Goal: Task Accomplishment & Management: Manage account settings

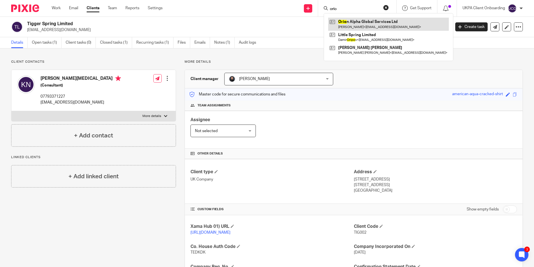
type input "orio"
click at [351, 29] on link at bounding box center [388, 24] width 121 height 13
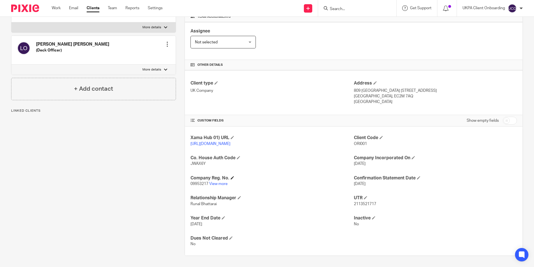
scroll to position [94, 0]
click at [219, 185] on link "View more" at bounding box center [218, 184] width 18 height 4
click at [352, 11] on input "Search" at bounding box center [355, 9] width 50 height 5
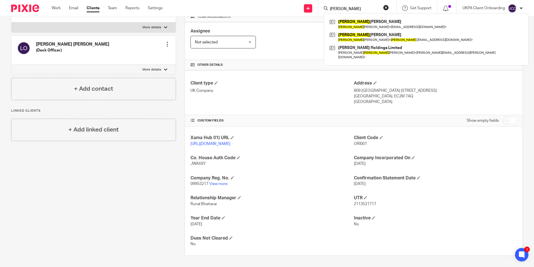
type input "arthur"
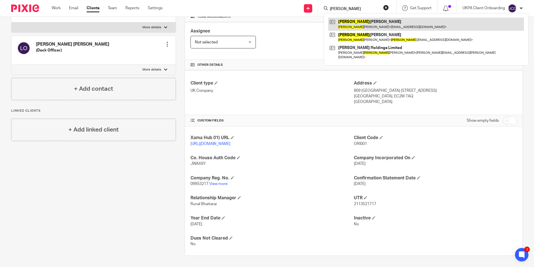
click at [346, 20] on link at bounding box center [426, 24] width 196 height 13
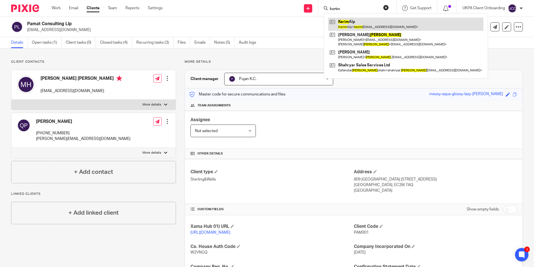
type input "kerim"
click at [355, 28] on link at bounding box center [405, 24] width 155 height 13
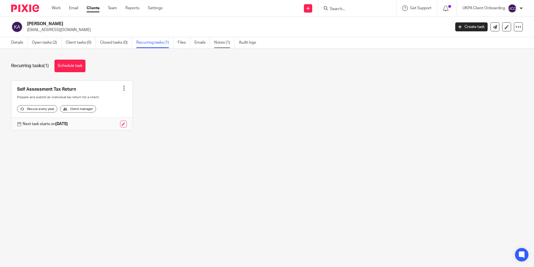
click at [227, 41] on link "Notes (1)" at bounding box center [224, 42] width 20 height 11
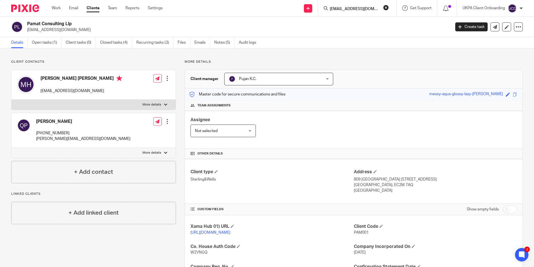
scroll to position [84, 0]
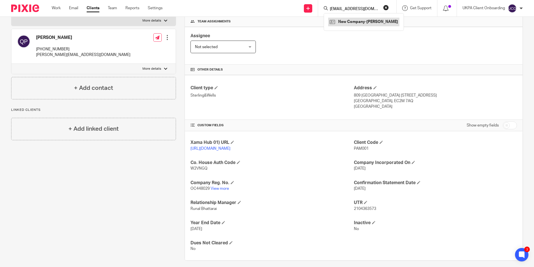
type input "rich.paps@ntlworld.com)"
click at [359, 19] on link at bounding box center [363, 22] width 71 height 8
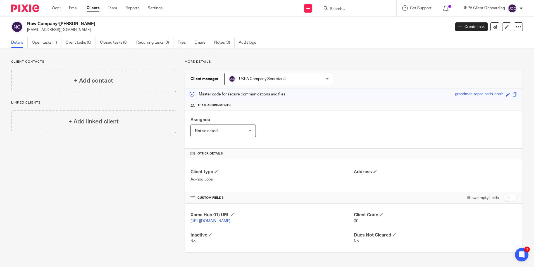
click at [346, 5] on form at bounding box center [360, 8] width 60 height 7
click at [346, 8] on input "Search" at bounding box center [355, 9] width 50 height 5
paste input "(ajr64@hotmail.com"
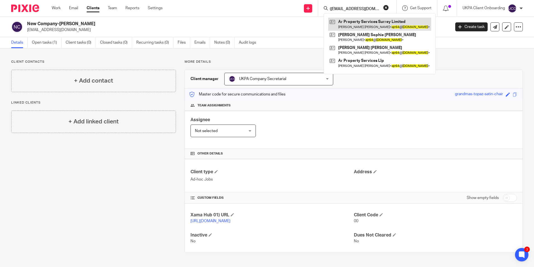
type input "(ajr64@hotmail.com"
click at [346, 22] on link at bounding box center [379, 24] width 103 height 13
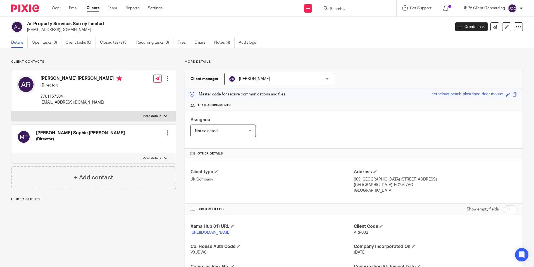
scroll to position [74, 0]
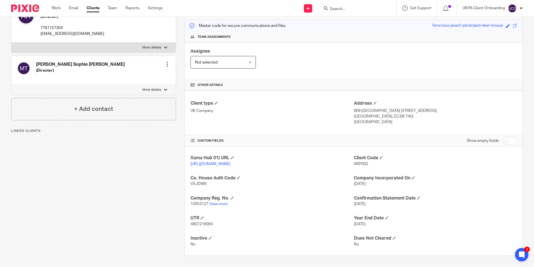
click at [340, 7] on input "Search" at bounding box center [355, 9] width 50 height 5
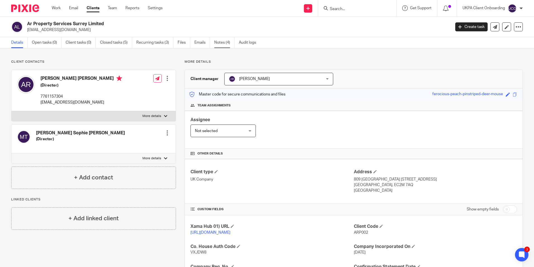
click at [222, 45] on link "Notes (4)" at bounding box center [224, 42] width 20 height 11
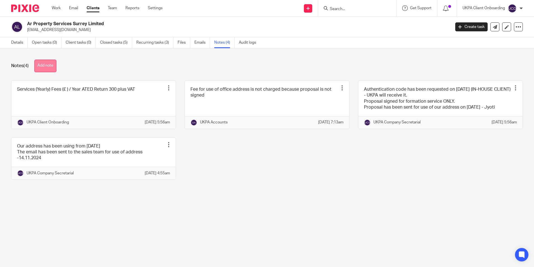
click at [48, 65] on button "Add note" at bounding box center [45, 66] width 22 height 13
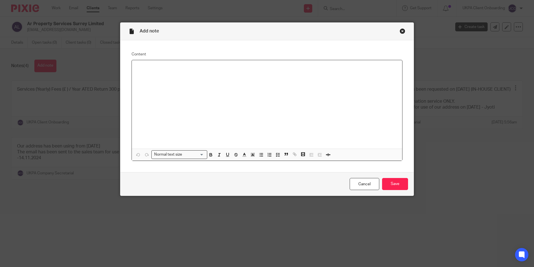
click at [155, 67] on p at bounding box center [267, 68] width 262 height 6
paste div
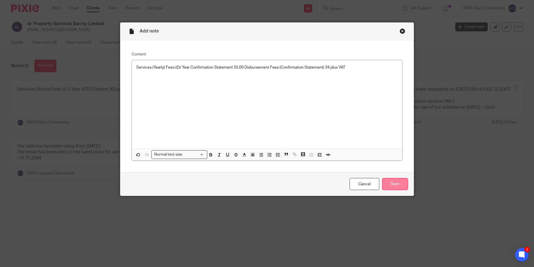
click at [394, 186] on input "Save" at bounding box center [395, 184] width 26 height 12
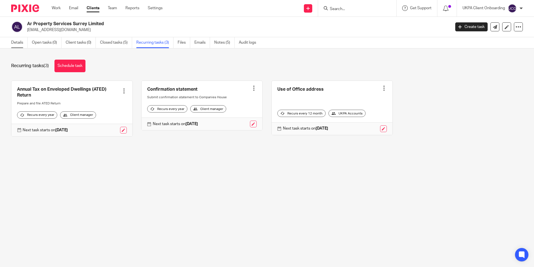
click at [17, 45] on link "Details" at bounding box center [19, 42] width 16 height 11
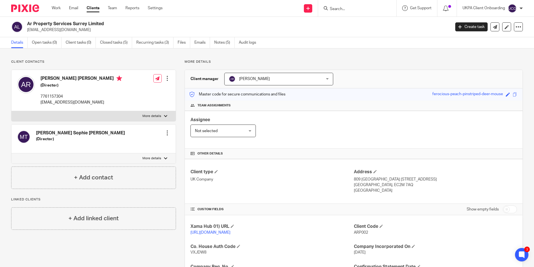
click at [74, 22] on h2 "Ar Property Services Surrey Limited" at bounding box center [195, 24] width 336 height 6
copy div "Ar Property Services Surrey Limited"
click at [341, 11] on input "Search" at bounding box center [355, 9] width 50 height 5
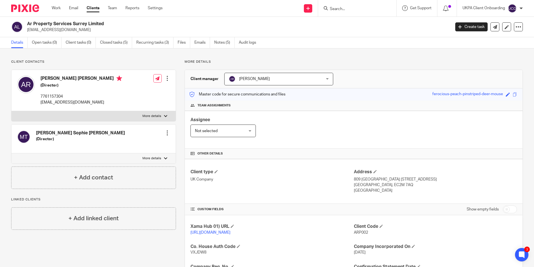
type input "n"
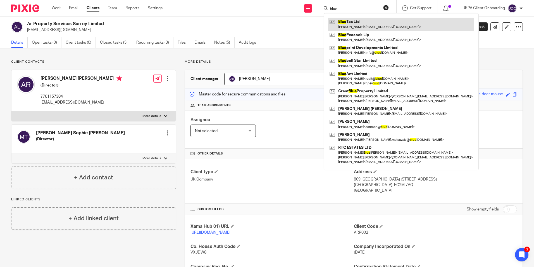
type input "blue"
click at [348, 22] on link at bounding box center [401, 24] width 146 height 13
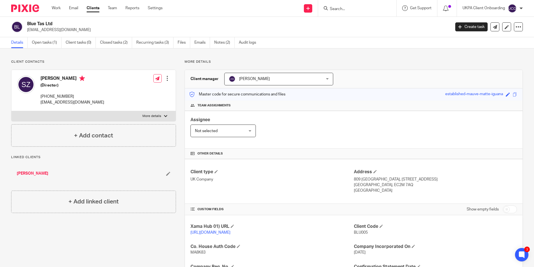
click at [337, 12] on form at bounding box center [360, 8] width 60 height 7
click at [341, 9] on input "Search" at bounding box center [355, 9] width 50 height 5
click at [350, 7] on input "midas" at bounding box center [355, 9] width 50 height 5
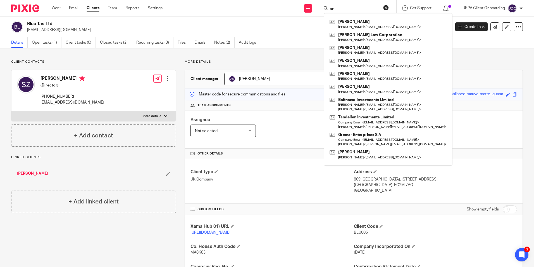
type input "ar"
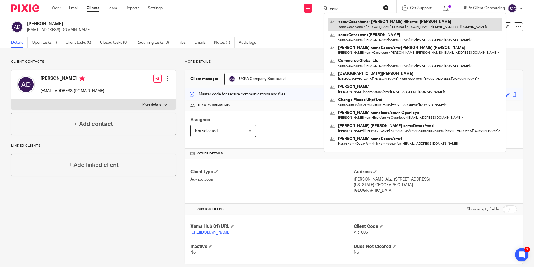
type input "cesa"
click at [349, 23] on link at bounding box center [415, 24] width 174 height 13
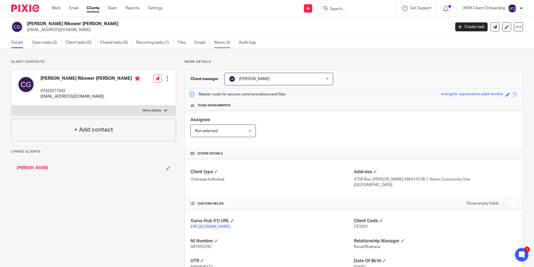
click at [225, 44] on link "Notes (2)" at bounding box center [224, 42] width 20 height 11
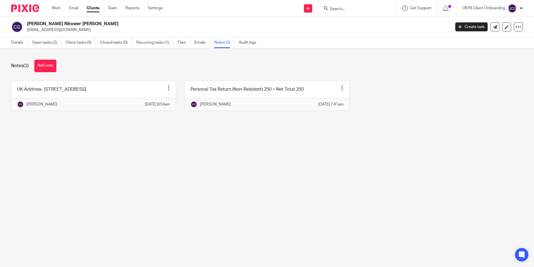
click at [47, 44] on link "Open tasks (2)" at bounding box center [47, 42] width 30 height 11
click at [12, 43] on link "Details" at bounding box center [19, 42] width 16 height 11
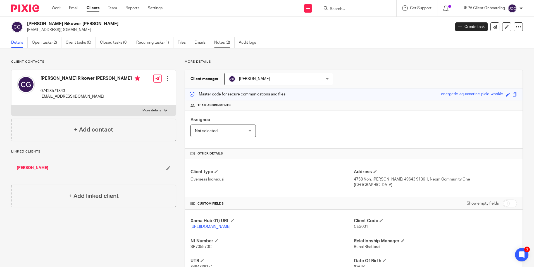
click at [223, 42] on link "Notes (2)" at bounding box center [224, 42] width 20 height 11
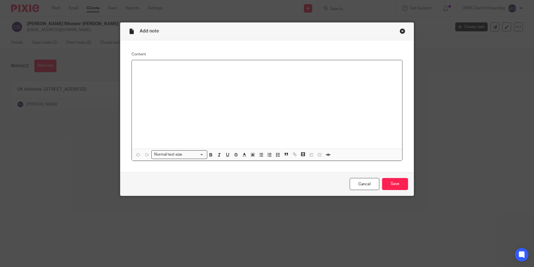
click at [189, 70] on div at bounding box center [267, 104] width 271 height 88
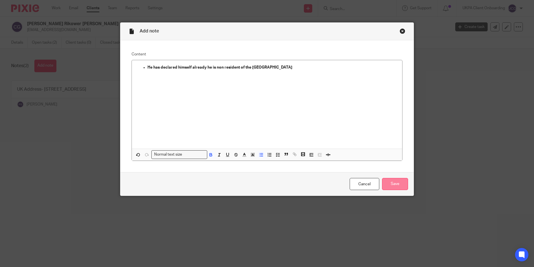
click at [388, 184] on input "Save" at bounding box center [395, 184] width 26 height 12
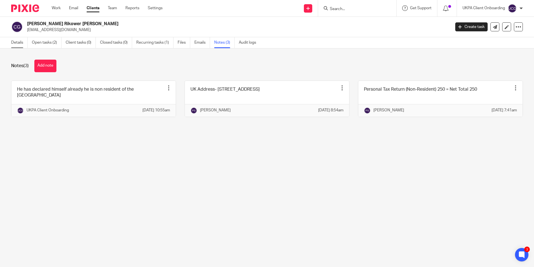
click at [22, 43] on link "Details" at bounding box center [19, 42] width 16 height 11
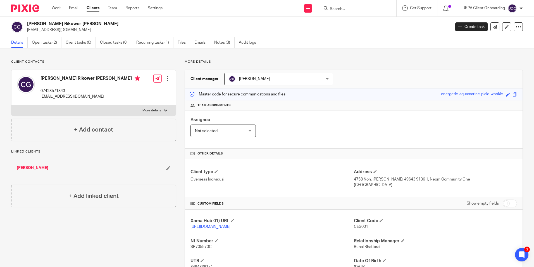
click at [345, 9] on input "Search" at bounding box center [355, 9] width 50 height 5
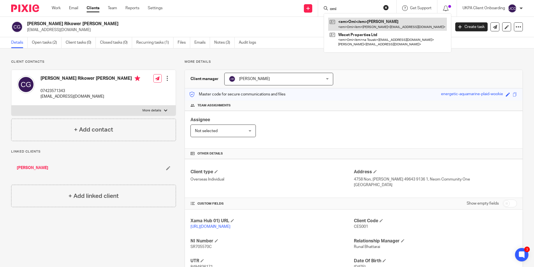
type input "omi"
click at [347, 24] on link at bounding box center [378, 24] width 101 height 13
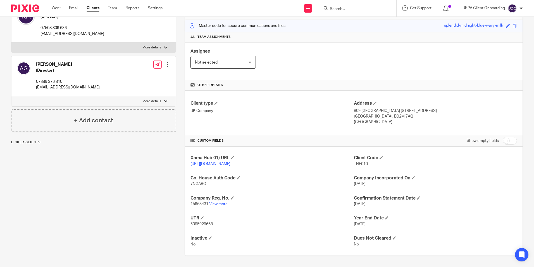
scroll to position [74, 0]
click at [219, 203] on link "View more" at bounding box center [218, 204] width 18 height 4
click at [336, 8] on input "Search" at bounding box center [355, 9] width 50 height 5
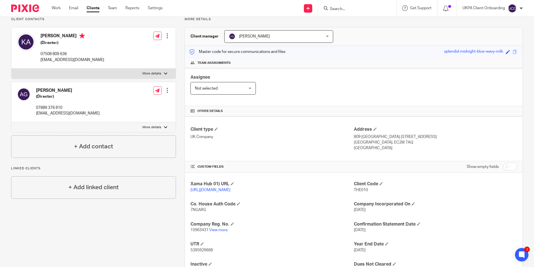
scroll to position [0, 0]
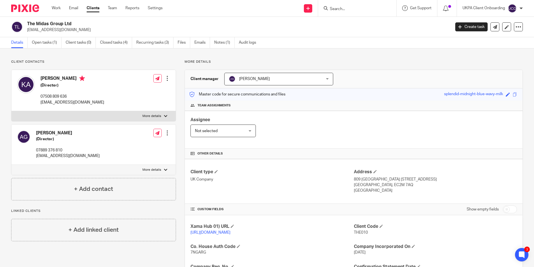
click at [342, 8] on input "Search" at bounding box center [355, 9] width 50 height 5
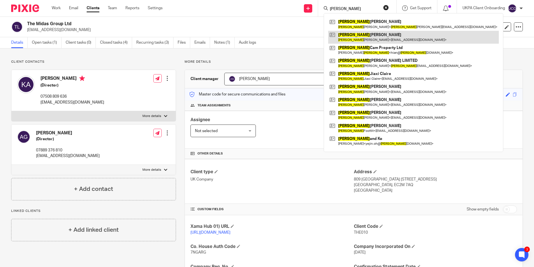
type input "lee"
click at [354, 38] on link at bounding box center [413, 37] width 171 height 13
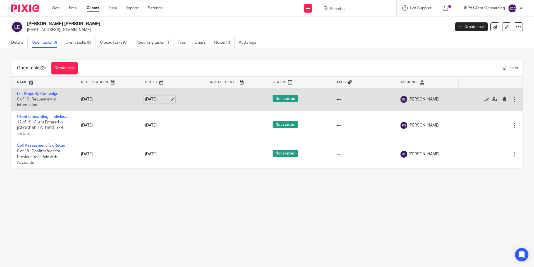
click at [170, 99] on link "[DATE]" at bounding box center [157, 99] width 25 height 6
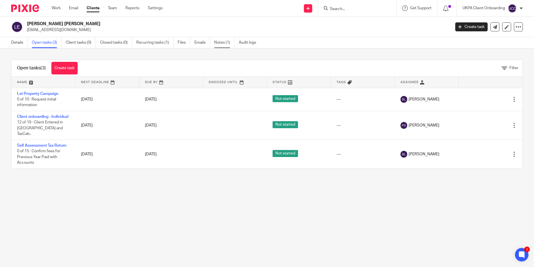
click at [224, 47] on link "Notes (1)" at bounding box center [224, 42] width 20 height 11
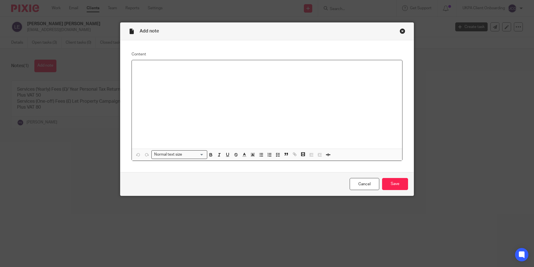
click at [158, 72] on div at bounding box center [267, 104] width 271 height 88
click at [400, 184] on input "Save" at bounding box center [395, 184] width 26 height 12
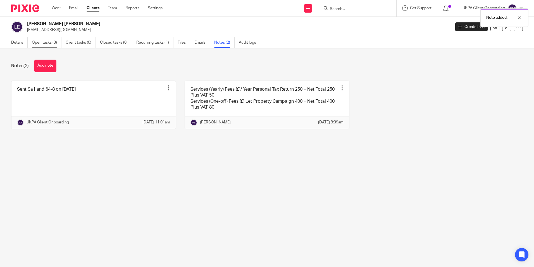
click at [43, 45] on link "Open tasks (3)" at bounding box center [47, 42] width 30 height 11
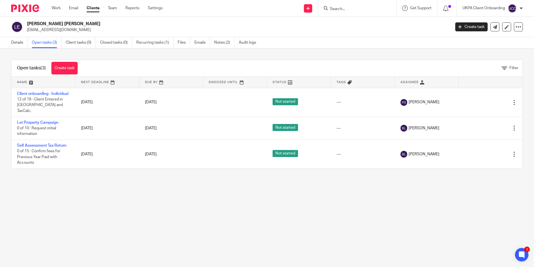
click at [341, 8] on input "Search" at bounding box center [355, 9] width 50 height 5
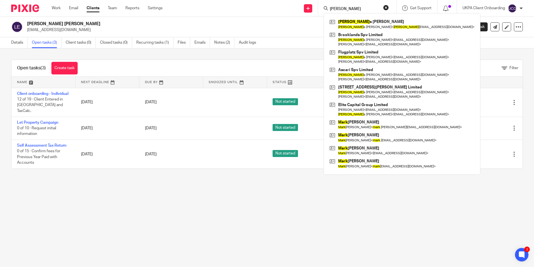
click at [350, 7] on input "marku" at bounding box center [355, 9] width 50 height 5
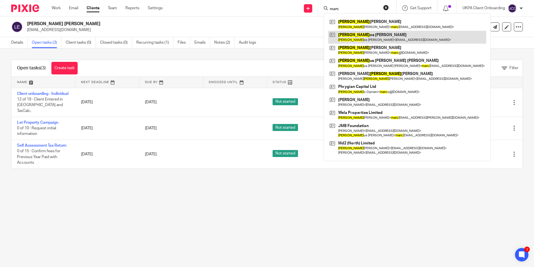
type input "marc"
click at [355, 34] on link at bounding box center [407, 37] width 158 height 13
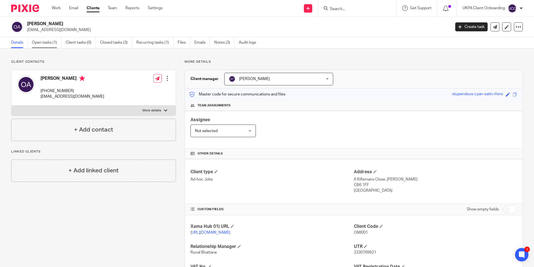
click at [48, 45] on link "Open tasks (1)" at bounding box center [47, 42] width 30 height 11
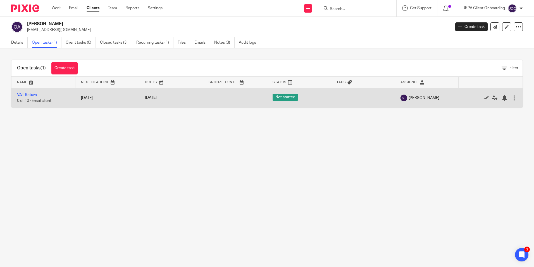
click at [512, 98] on div at bounding box center [515, 98] width 6 height 6
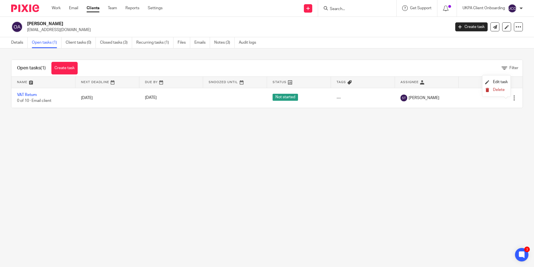
click at [499, 88] on span "Delete" at bounding box center [499, 90] width 12 height 4
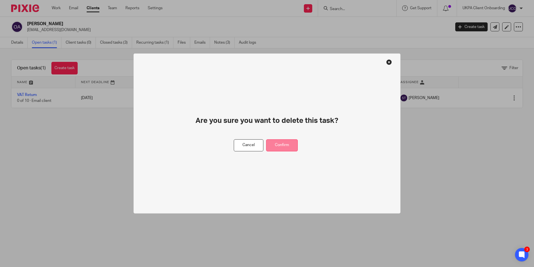
click at [292, 145] on button "Confirm" at bounding box center [282, 145] width 32 height 12
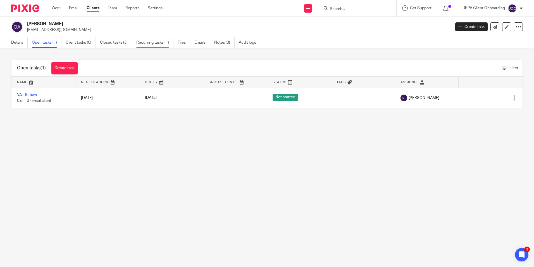
click at [151, 41] on link "Recurring tasks (1)" at bounding box center [154, 42] width 37 height 11
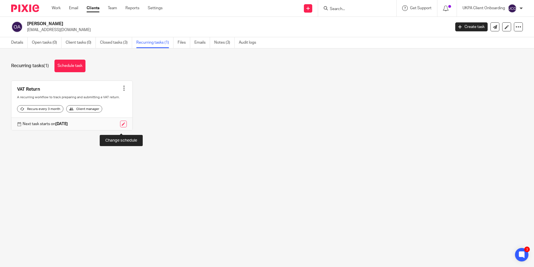
click at [123, 125] on link at bounding box center [123, 123] width 7 height 7
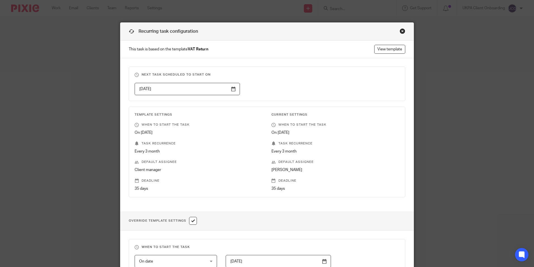
click at [230, 89] on input "2025-11-01" at bounding box center [187, 89] width 105 height 13
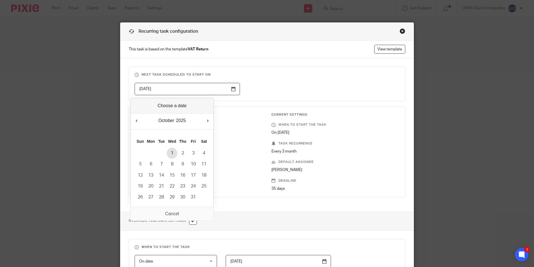
type input "2025-10-01"
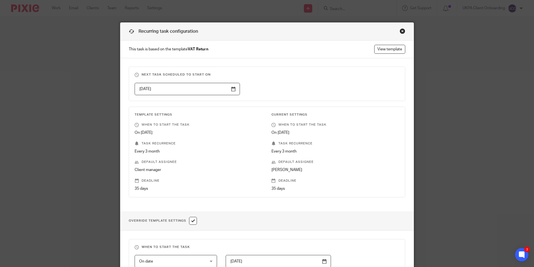
scroll to position [186, 0]
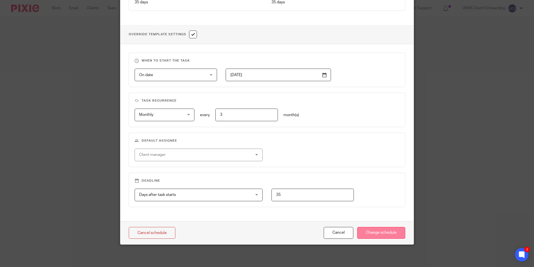
click at [378, 234] on input "Change schedule" at bounding box center [381, 233] width 48 height 12
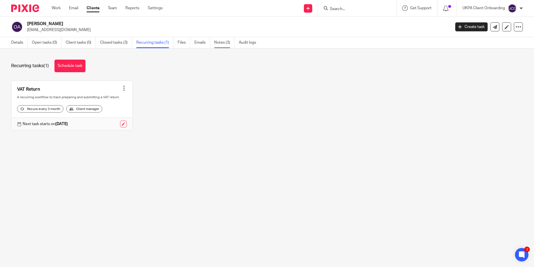
click at [225, 45] on link "Notes (3)" at bounding box center [224, 42] width 20 height 11
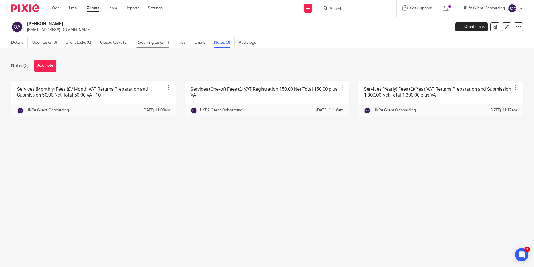
click at [161, 38] on link "Recurring tasks (1)" at bounding box center [154, 42] width 37 height 11
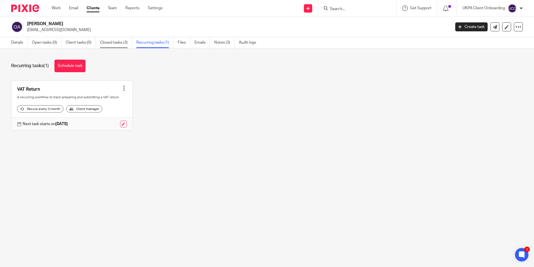
click at [120, 43] on link "Closed tasks (3)" at bounding box center [116, 42] width 32 height 11
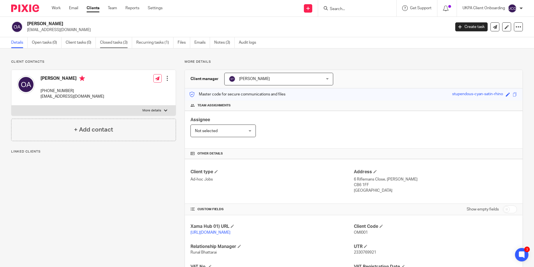
click at [115, 47] on link "Closed tasks (3)" at bounding box center [116, 42] width 32 height 11
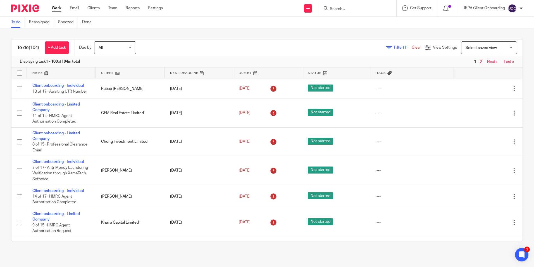
click at [346, 10] on input "Search" at bounding box center [355, 9] width 50 height 5
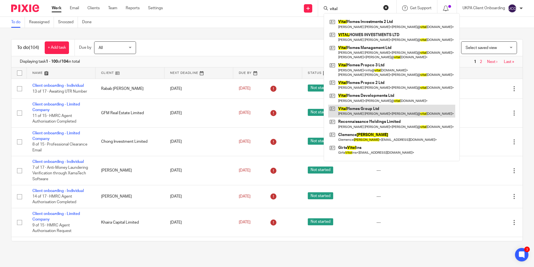
type input "vital"
click at [357, 112] on link at bounding box center [391, 111] width 127 height 13
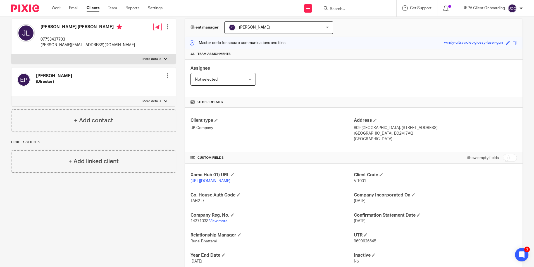
scroll to position [94, 0]
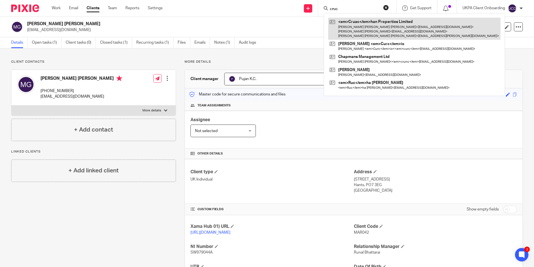
type input "cruc"
click at [349, 25] on link at bounding box center [414, 29] width 172 height 22
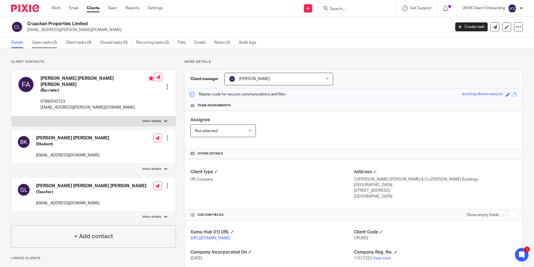
click at [42, 43] on link "Open tasks (3)" at bounding box center [47, 42] width 30 height 11
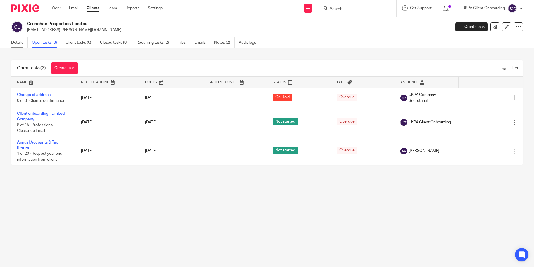
click at [18, 44] on link "Details" at bounding box center [19, 42] width 16 height 11
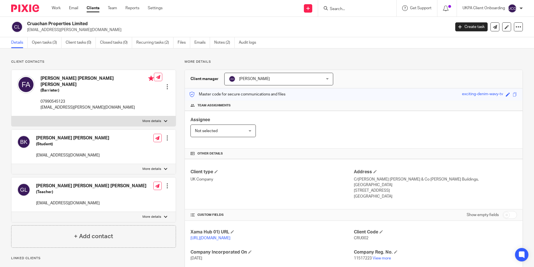
scroll to position [54, 0]
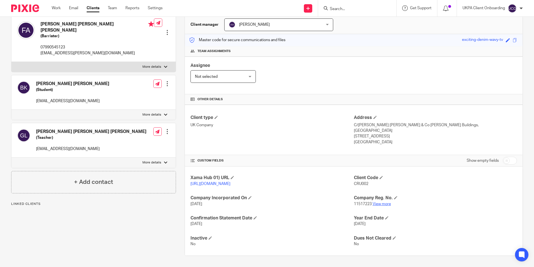
click at [378, 203] on link "View more" at bounding box center [382, 204] width 18 height 4
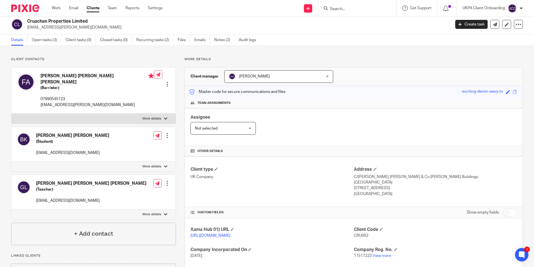
scroll to position [0, 0]
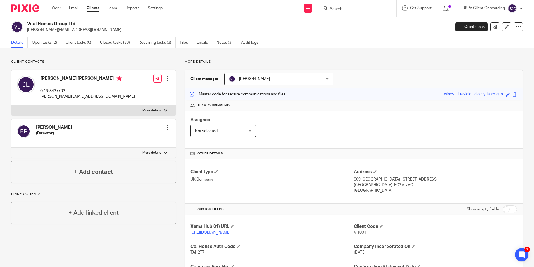
scroll to position [94, 0]
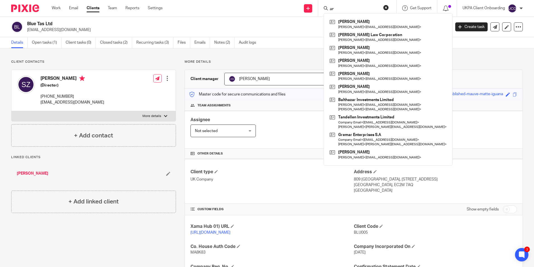
click at [352, 9] on input "ar" at bounding box center [355, 9] width 50 height 5
type input "a"
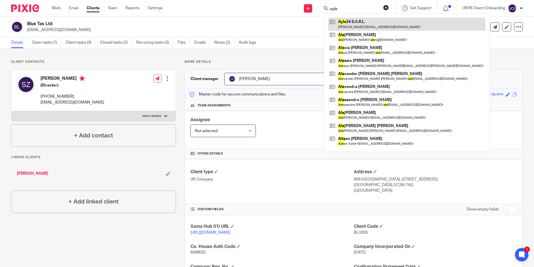
type input "ayle"
click at [352, 21] on link at bounding box center [406, 24] width 157 height 13
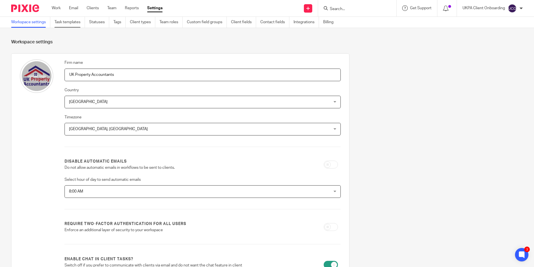
click at [71, 26] on link "Task templates" at bounding box center [69, 22] width 30 height 11
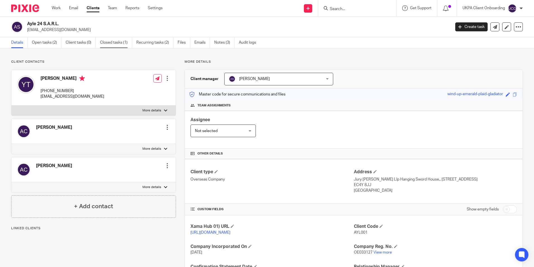
drag, startPoint x: 153, startPoint y: 44, endPoint x: 120, endPoint y: 45, distance: 33.0
click at [153, 44] on link "Recurring tasks (2)" at bounding box center [154, 42] width 37 height 11
click at [109, 45] on link "Closed tasks (1)" at bounding box center [116, 42] width 32 height 11
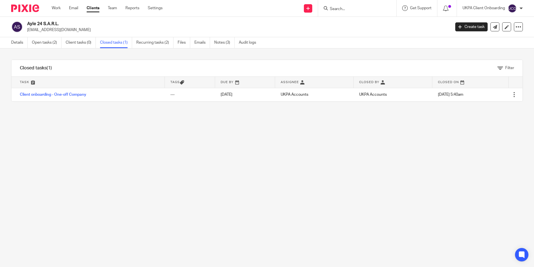
click at [54, 39] on link "Open tasks (2)" at bounding box center [47, 42] width 30 height 11
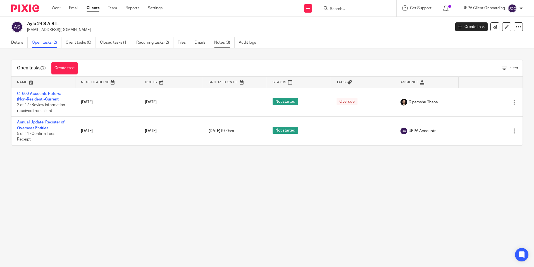
click at [231, 42] on link "Notes (3)" at bounding box center [224, 42] width 20 height 11
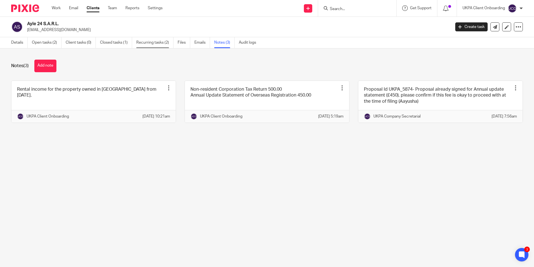
click at [148, 44] on link "Recurring tasks (2)" at bounding box center [154, 42] width 37 height 11
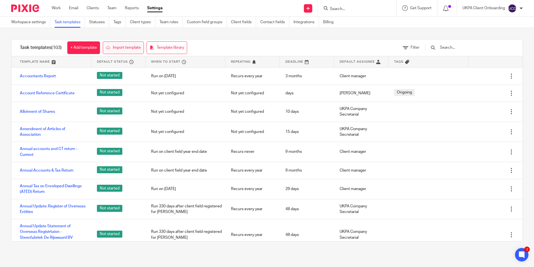
click at [127, 48] on link "Import template" at bounding box center [123, 47] width 41 height 13
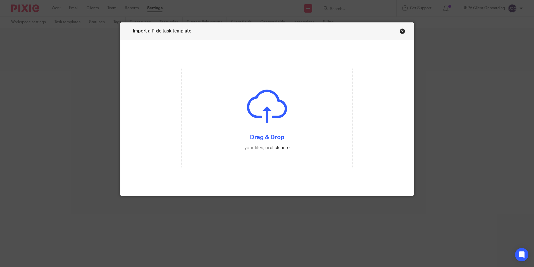
click at [400, 32] on link "Close this dialog window" at bounding box center [403, 32] width 6 height 8
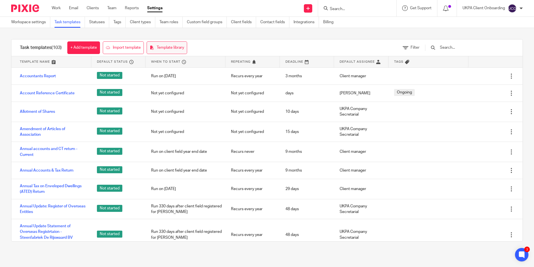
click at [162, 49] on link "Template library" at bounding box center [167, 47] width 41 height 13
click at [420, 47] on span "Filter" at bounding box center [415, 48] width 9 height 4
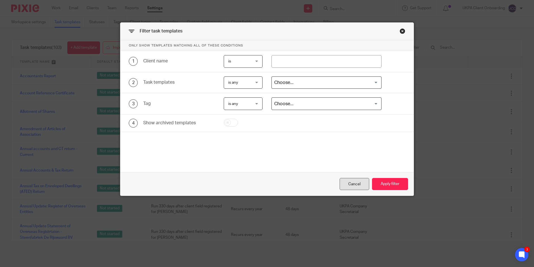
click at [350, 185] on div "Cancel" at bounding box center [355, 184] width 30 height 12
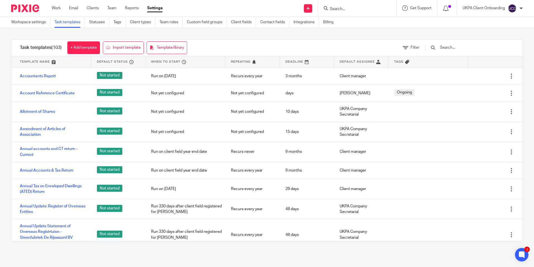
click at [453, 47] on input "text" at bounding box center [472, 47] width 65 height 6
click at [477, 44] on div at bounding box center [467, 47] width 95 height 16
click at [476, 47] on input "text" at bounding box center [472, 47] width 65 height 6
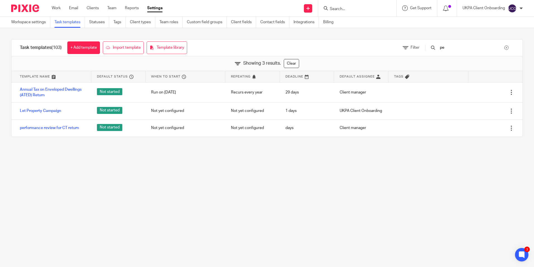
type input "p"
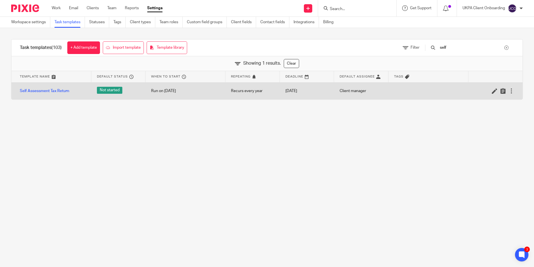
type input "self"
click at [509, 89] on div at bounding box center [512, 91] width 6 height 6
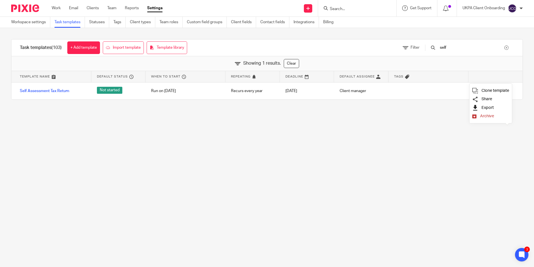
click at [485, 107] on span "Export" at bounding box center [488, 107] width 12 height 4
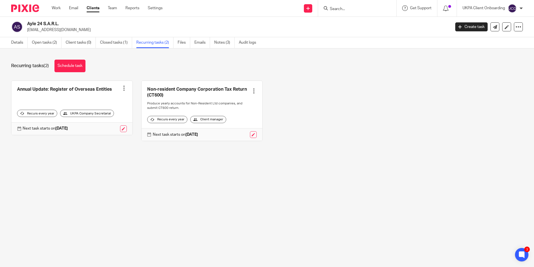
click at [51, 23] on h2 "Ayle 24 S.A.R.L." at bounding box center [195, 24] width 336 height 6
click at [50, 23] on h2 "Ayle 24 S.A.R.L." at bounding box center [195, 24] width 336 height 6
click at [50, 24] on h2 "Ayle 24 S.A.R.L." at bounding box center [195, 24] width 336 height 6
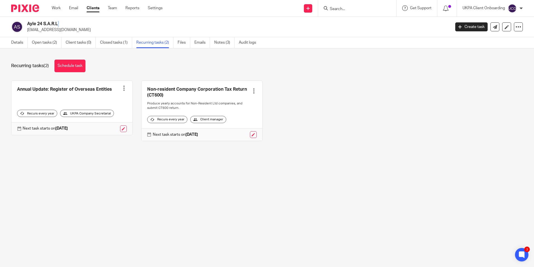
click at [50, 24] on h2 "Ayle 24 S.A.R.L." at bounding box center [195, 24] width 336 height 6
click at [51, 29] on p "yanntm@gmail.com" at bounding box center [237, 30] width 420 height 6
copy main "yanntm@gmail.com Create task Update from Companies House Export data Merge Arch…"
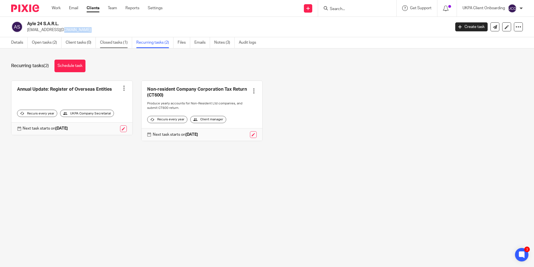
click at [119, 47] on link "Closed tasks (1)" at bounding box center [116, 42] width 32 height 11
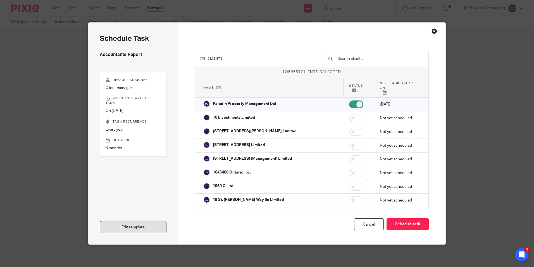
click at [131, 229] on link "Edit template" at bounding box center [133, 227] width 67 height 12
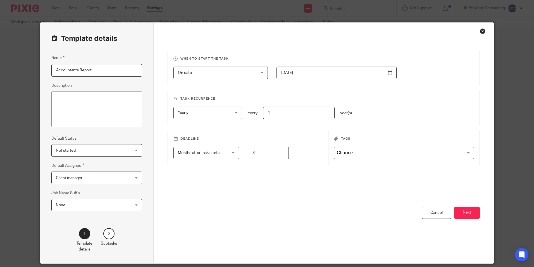
drag, startPoint x: 470, startPoint y: 213, endPoint x: 365, endPoint y: 193, distance: 106.7
click at [470, 213] on button "Next" at bounding box center [467, 213] width 26 height 12
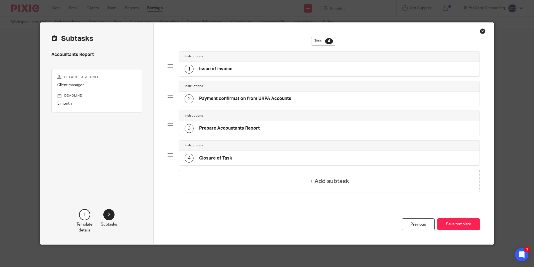
click at [480, 32] on div "Close this dialog window" at bounding box center [483, 31] width 6 height 6
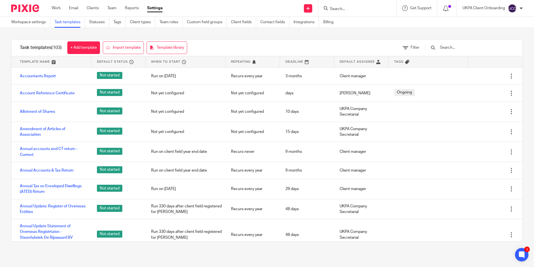
click at [33, 12] on img at bounding box center [25, 8] width 28 height 8
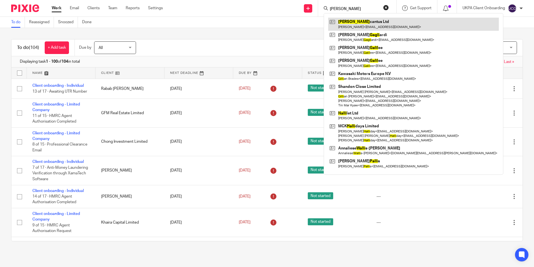
type input "galli"
click at [366, 23] on link at bounding box center [413, 24] width 171 height 13
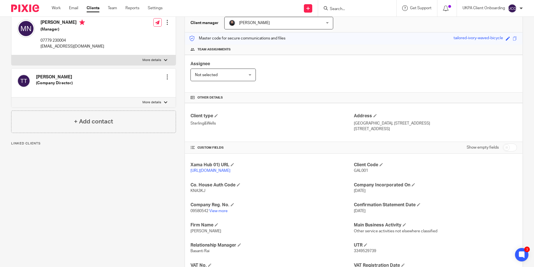
scroll to position [112, 0]
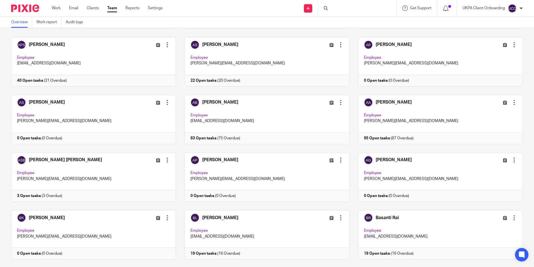
scroll to position [56, 0]
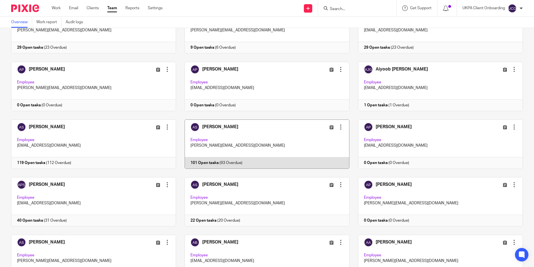
click at [240, 139] on link at bounding box center [263, 143] width 174 height 49
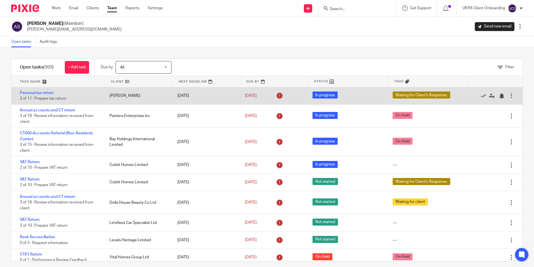
click at [33, 95] on div "Personal tax return 2 of 11 · Prepare tax return" at bounding box center [57, 95] width 93 height 17
click at [34, 94] on link "Personal tax return" at bounding box center [37, 93] width 34 height 4
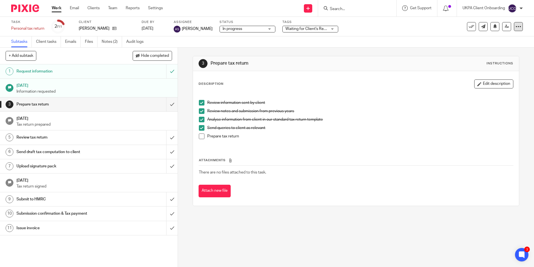
click at [516, 29] on icon at bounding box center [519, 27] width 6 height 6
click at [491, 41] on span "See template in use" at bounding box center [496, 41] width 35 height 4
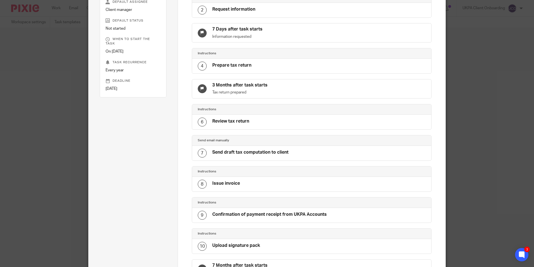
scroll to position [3, 0]
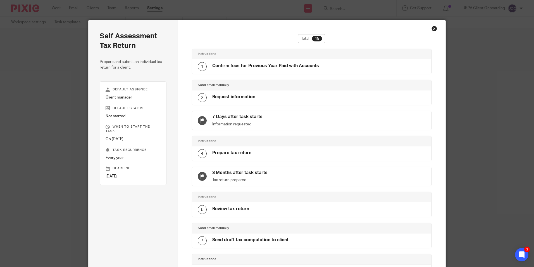
click at [432, 29] on div "Close this dialog window" at bounding box center [435, 29] width 6 height 6
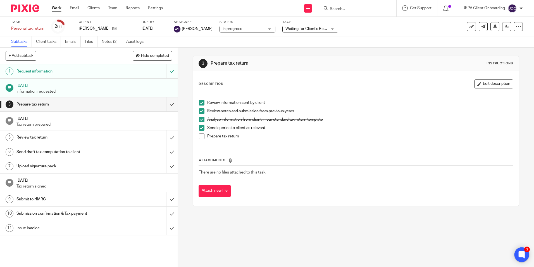
click at [525, 249] on div "3" at bounding box center [528, 249] width 6 height 6
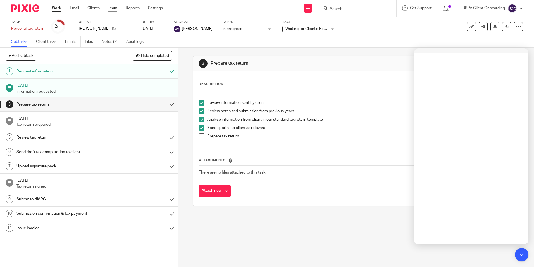
click at [117, 7] on link "Team" at bounding box center [112, 8] width 9 height 6
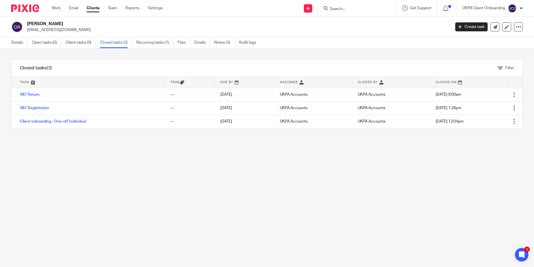
click at [362, 8] on input "Search" at bounding box center [355, 9] width 50 height 5
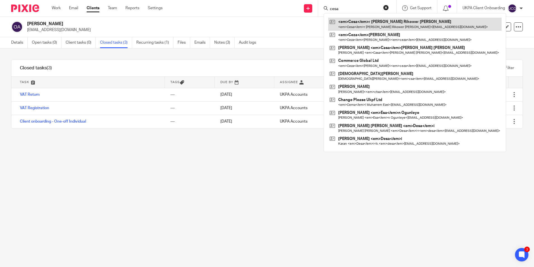
type input "cesa"
click at [358, 20] on link at bounding box center [415, 24] width 174 height 13
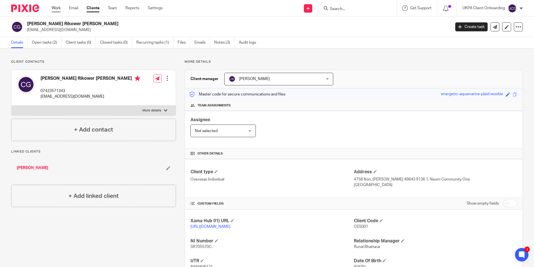
click at [61, 8] on link "Work" at bounding box center [56, 8] width 9 height 6
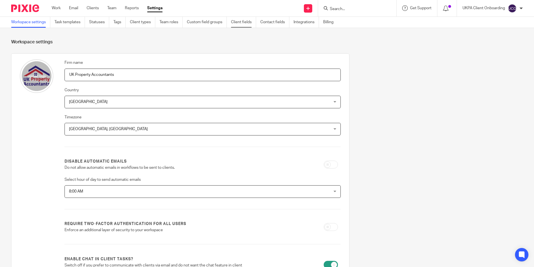
click at [250, 23] on link "Client fields" at bounding box center [243, 22] width 25 height 11
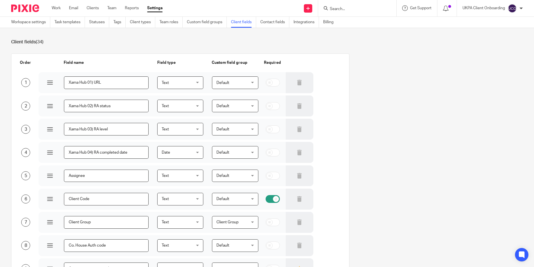
scroll to position [224, 0]
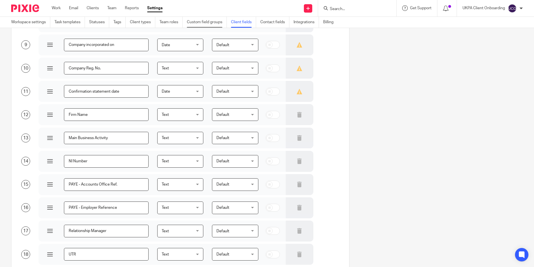
click at [207, 23] on link "Custom field groups" at bounding box center [207, 22] width 40 height 11
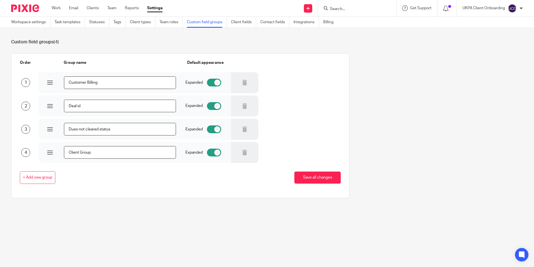
click at [170, 23] on link "Team roles" at bounding box center [171, 22] width 23 height 11
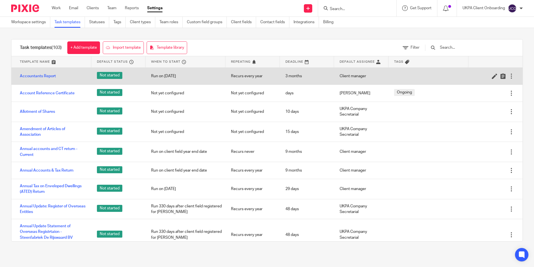
click at [509, 77] on div at bounding box center [512, 76] width 6 height 6
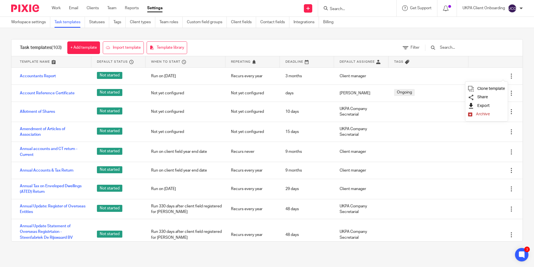
click at [482, 105] on span "Export" at bounding box center [484, 105] width 12 height 4
click at [384, 30] on div "Task templates (103) + Add template Import template Template library Filter Tem…" at bounding box center [267, 140] width 534 height 224
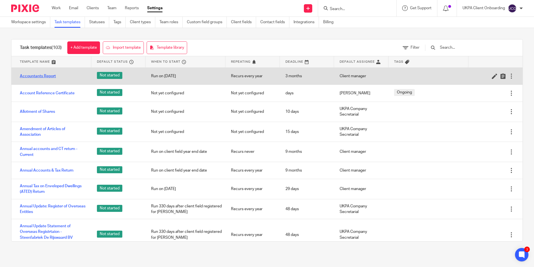
click at [51, 76] on link "Accountants Report" at bounding box center [38, 76] width 36 height 6
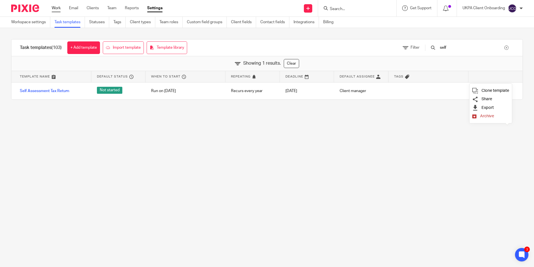
click at [58, 10] on link "Work" at bounding box center [56, 8] width 9 height 6
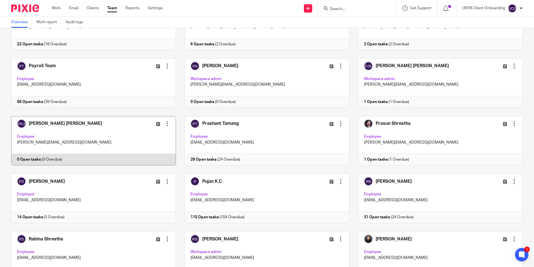
scroll to position [981, 0]
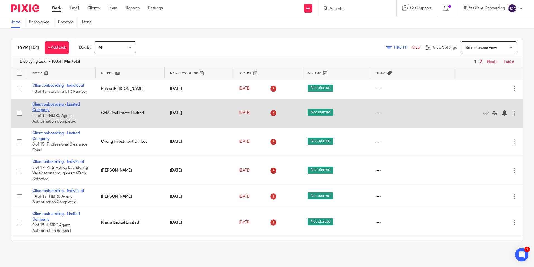
click at [64, 103] on link "Client onboarding - Limited Company" at bounding box center [56, 107] width 48 height 10
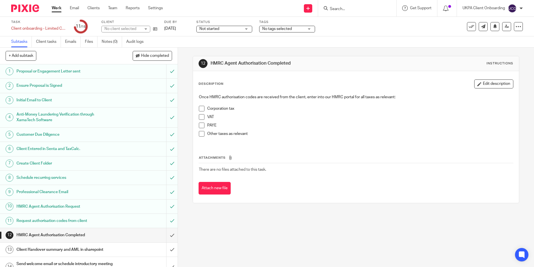
click at [514, 27] on div at bounding box center [518, 26] width 9 height 9
click at [488, 49] on link "Advanced task editor" at bounding box center [497, 49] width 37 height 4
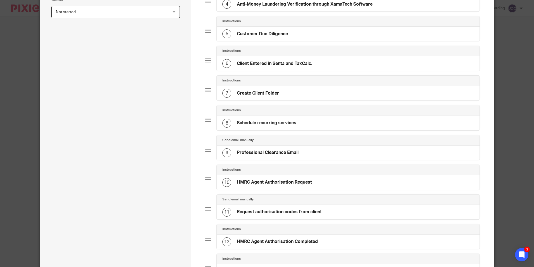
scroll to position [328, 0]
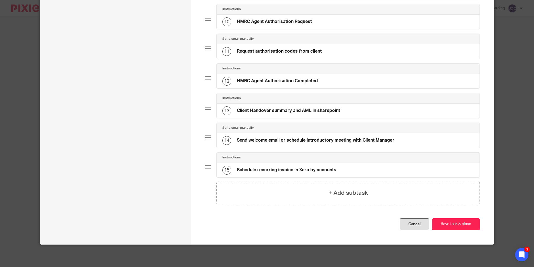
click at [407, 229] on link "Cancel" at bounding box center [415, 224] width 30 height 12
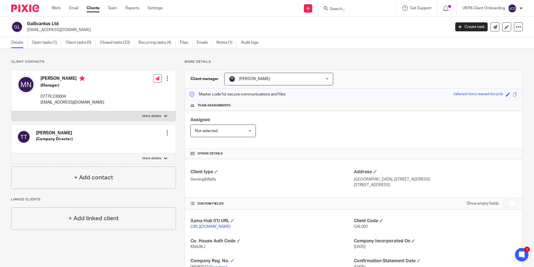
scroll to position [112, 0]
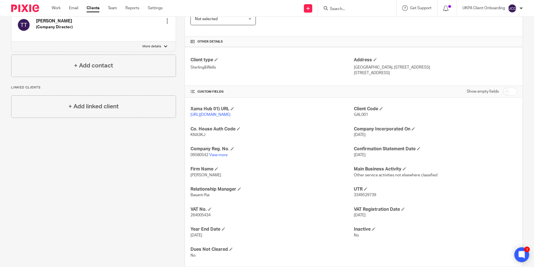
click at [522, 251] on icon at bounding box center [522, 254] width 6 height 7
click at [155, 9] on link "Settings" at bounding box center [155, 8] width 15 height 6
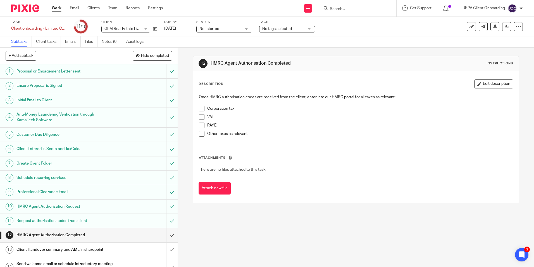
click at [341, 8] on input "Search" at bounding box center [355, 9] width 50 height 5
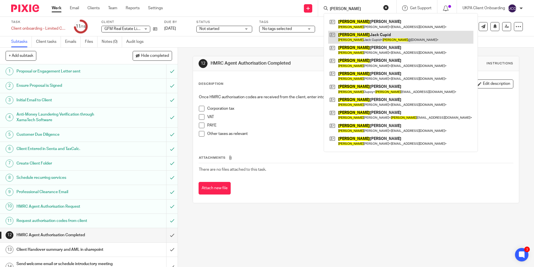
type input "richard"
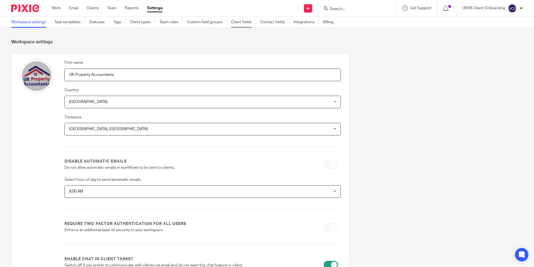
click at [249, 23] on link "Client fields" at bounding box center [243, 22] width 25 height 11
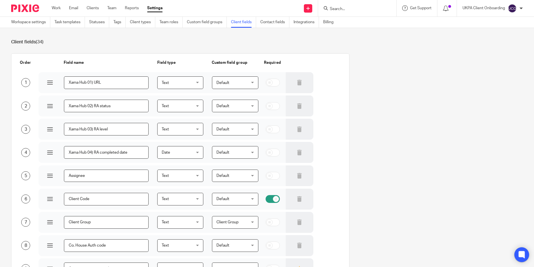
click at [527, 255] on div at bounding box center [522, 254] width 15 height 15
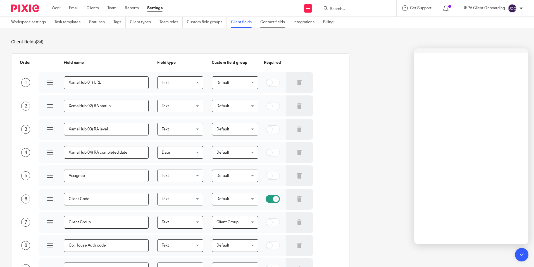
click at [275, 24] on link "Contact fields" at bounding box center [274, 22] width 29 height 11
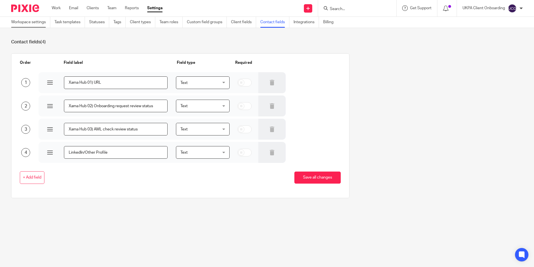
click at [43, 21] on link "Workspace settings" at bounding box center [30, 22] width 39 height 11
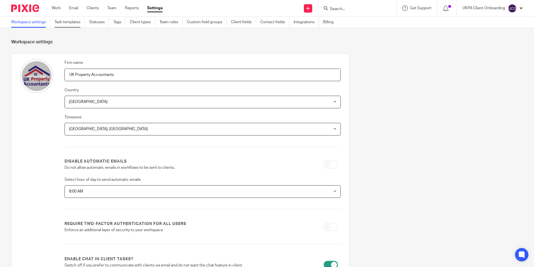
click at [74, 23] on link "Task templates" at bounding box center [69, 22] width 30 height 11
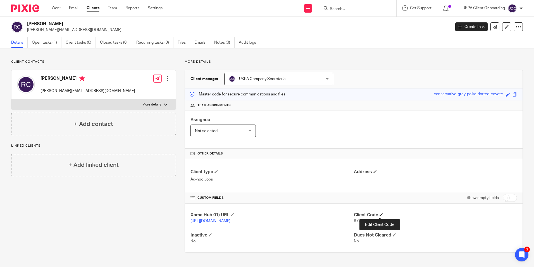
click at [381, 214] on span at bounding box center [381, 214] width 3 height 3
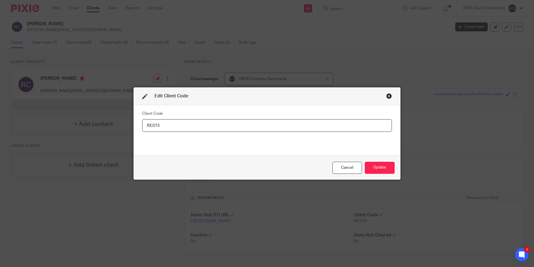
click at [192, 122] on input "RIC015" at bounding box center [267, 125] width 250 height 13
type input "RIC016"
click at [378, 169] on button "Update" at bounding box center [380, 168] width 30 height 12
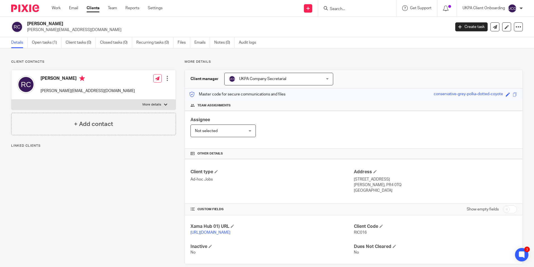
click at [57, 26] on h2 "[PERSON_NAME]" at bounding box center [195, 24] width 336 height 6
copy div "[PERSON_NAME]"
